Goal: Task Accomplishment & Management: Manage account settings

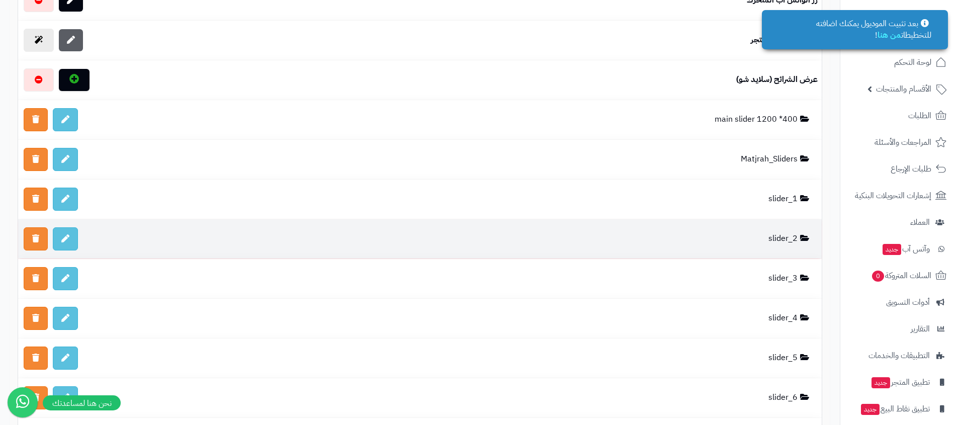
scroll to position [2108, 0]
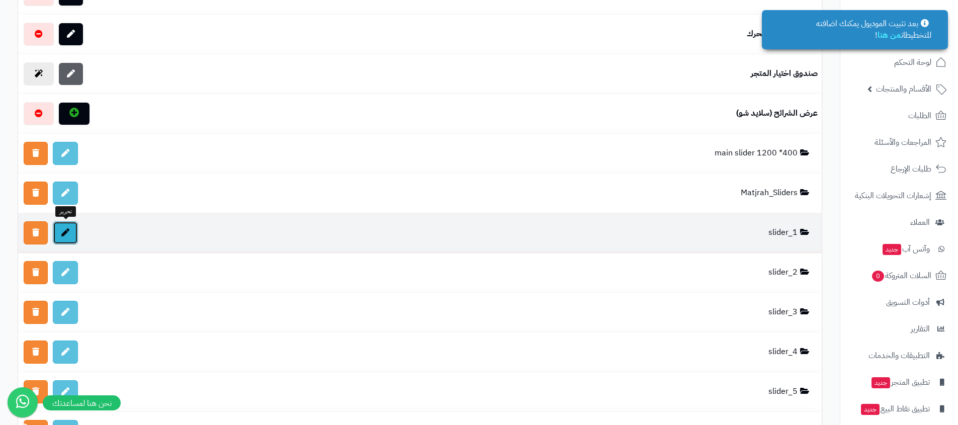
click at [55, 232] on link at bounding box center [65, 232] width 25 height 23
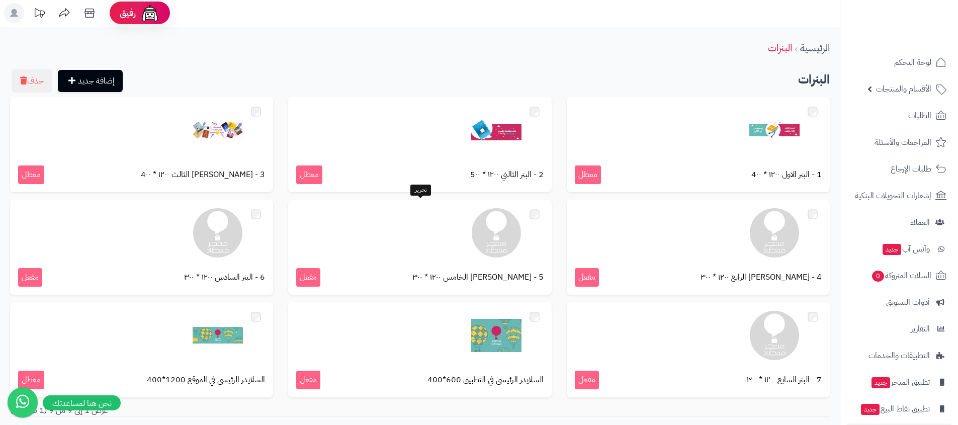
scroll to position [20, 0]
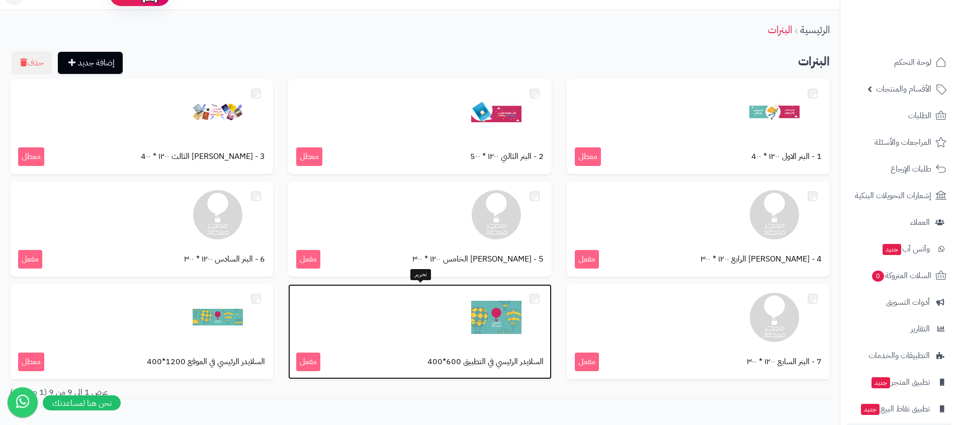
click at [499, 309] on img at bounding box center [496, 317] width 50 height 50
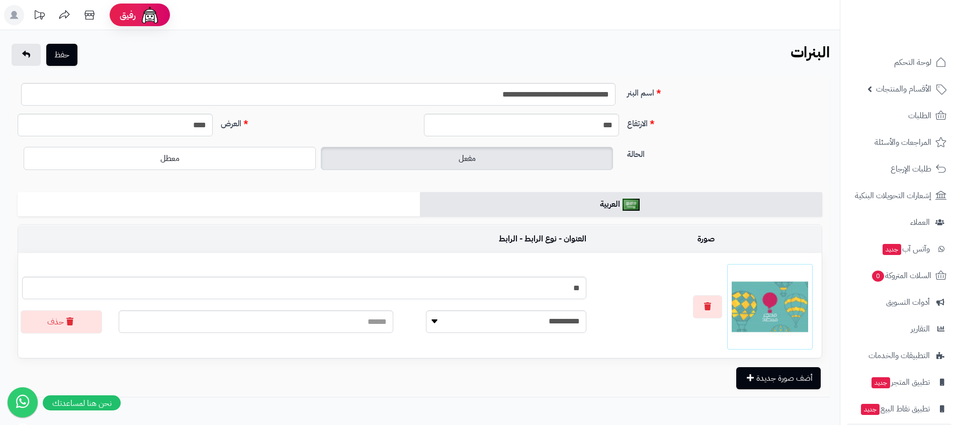
click at [753, 295] on img at bounding box center [769, 306] width 76 height 76
click at [716, 295] on button "button" at bounding box center [707, 306] width 29 height 23
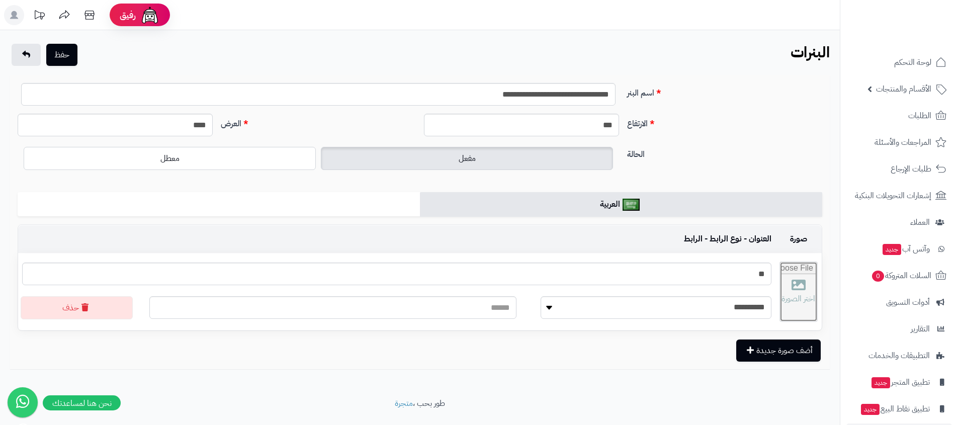
click at [780, 299] on input "file" at bounding box center [798, 291] width 37 height 59
click at [33, 53] on link at bounding box center [26, 55] width 29 height 22
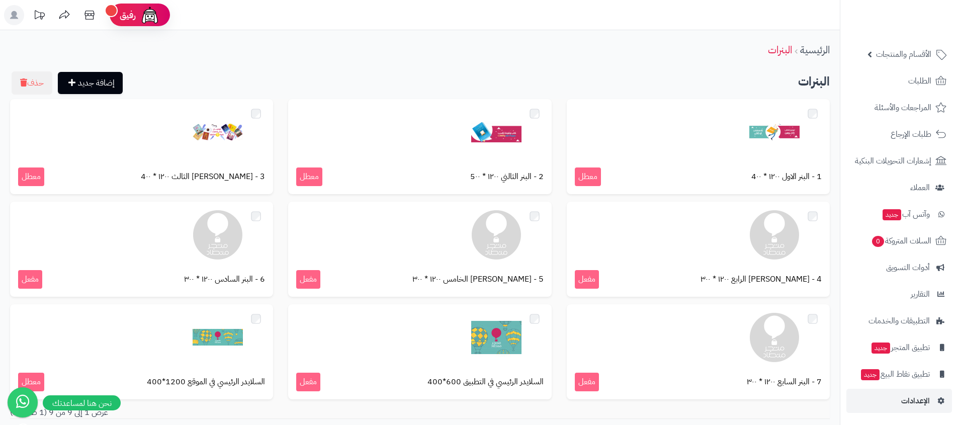
scroll to position [35, 0]
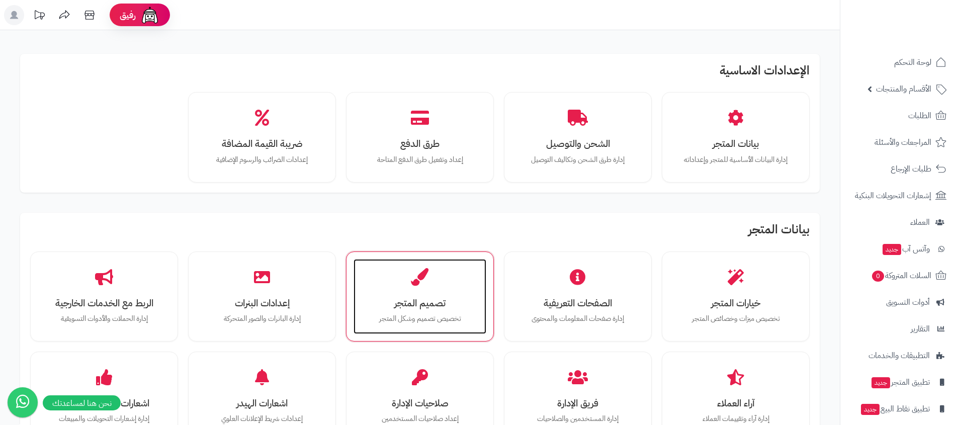
click at [446, 302] on h3 "تصميم المتجر" at bounding box center [419, 303] width 113 height 11
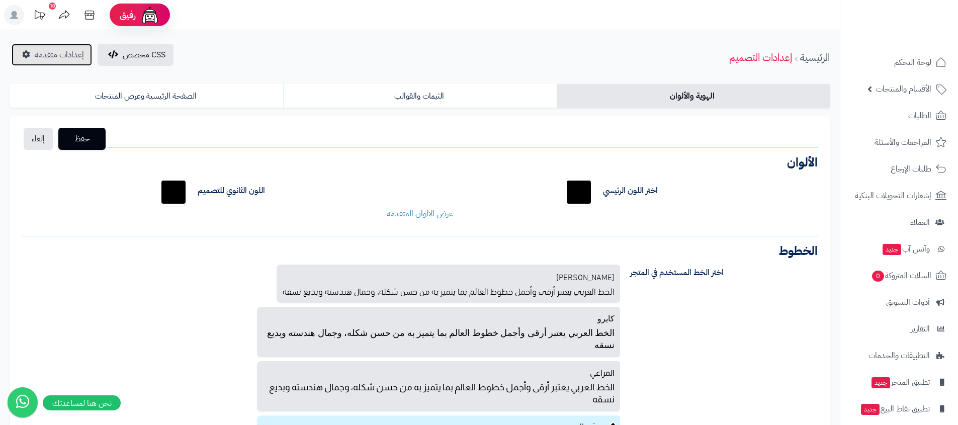
click at [48, 56] on span "إعدادات متقدمة" at bounding box center [59, 55] width 49 height 12
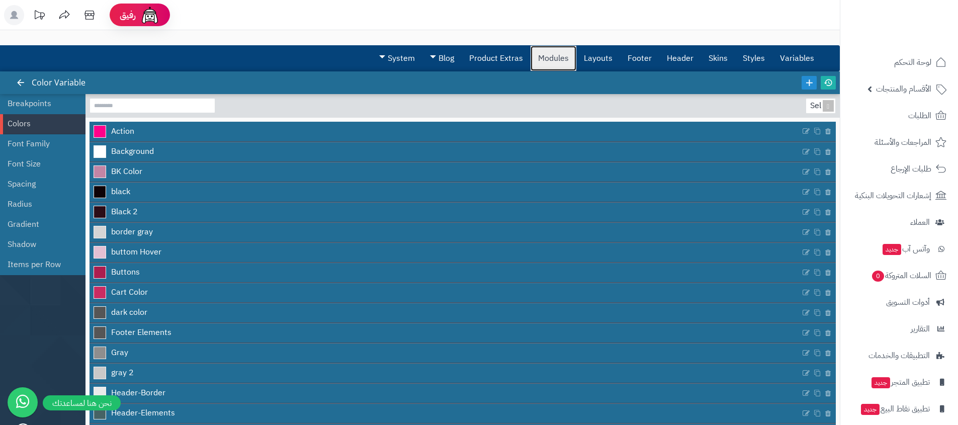
click at [574, 63] on link "Modules" at bounding box center [553, 58] width 46 height 25
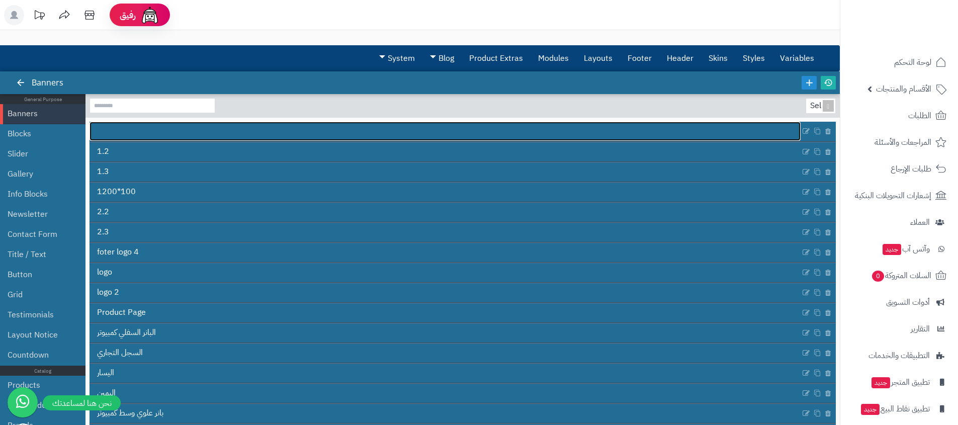
click at [179, 126] on link at bounding box center [444, 131] width 711 height 19
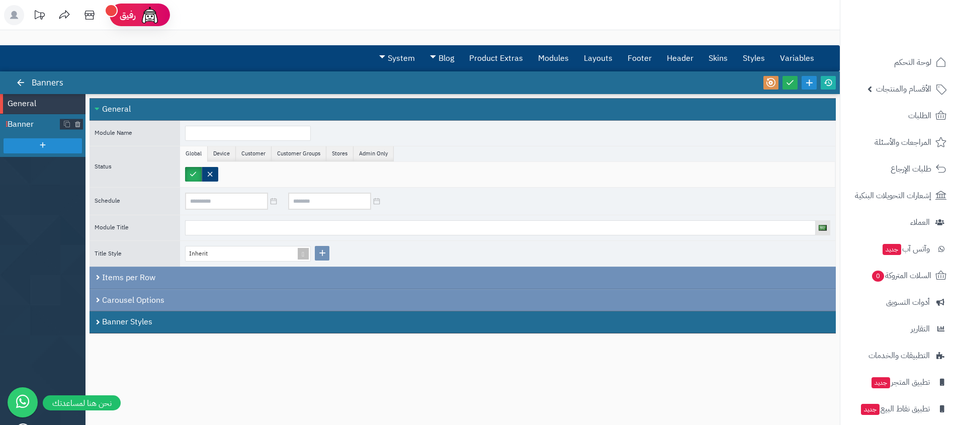
click at [10, 123] on span at bounding box center [7, 124] width 8 height 20
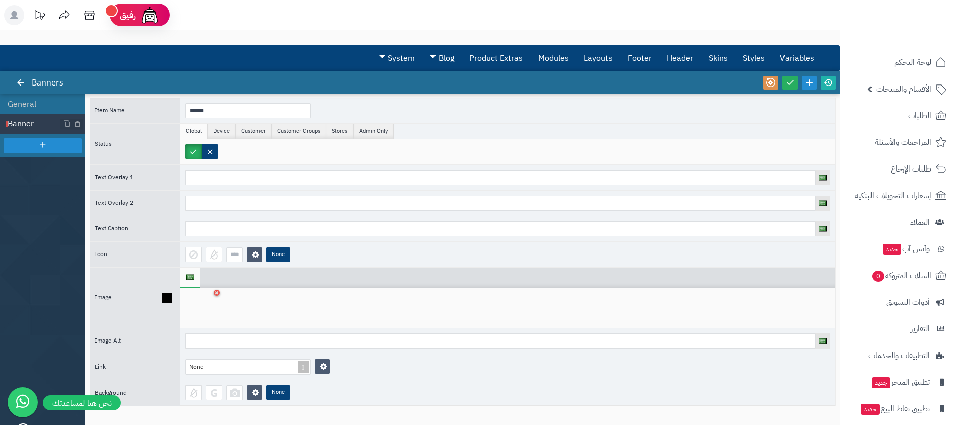
click at [202, 300] on div at bounding box center [201, 308] width 32 height 30
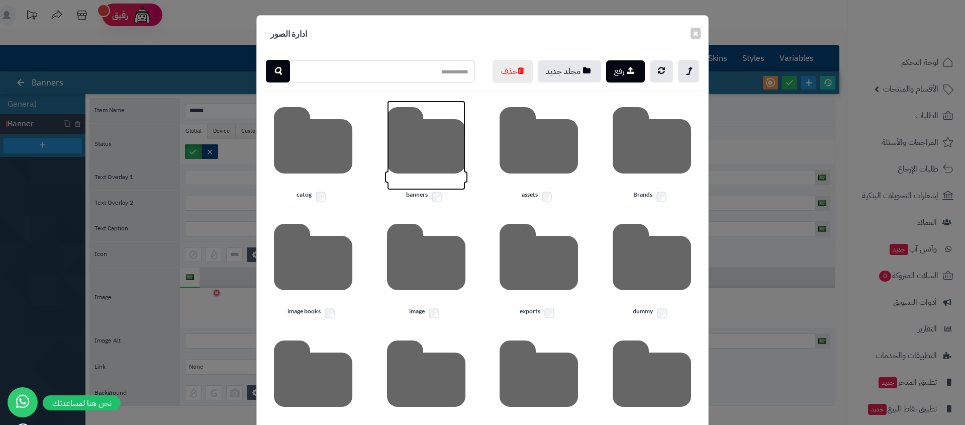
click at [422, 182] on icon at bounding box center [426, 145] width 78 height 89
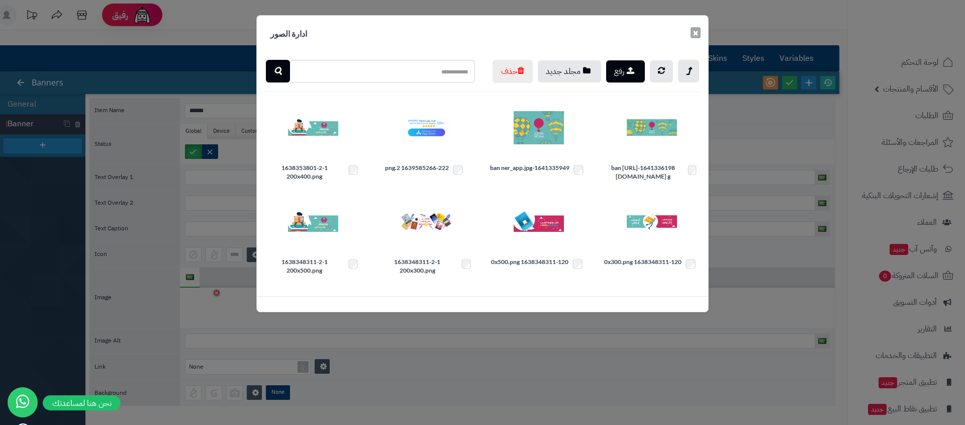
click at [695, 34] on button "×" at bounding box center [696, 32] width 10 height 11
